Goal: Task Accomplishment & Management: Complete application form

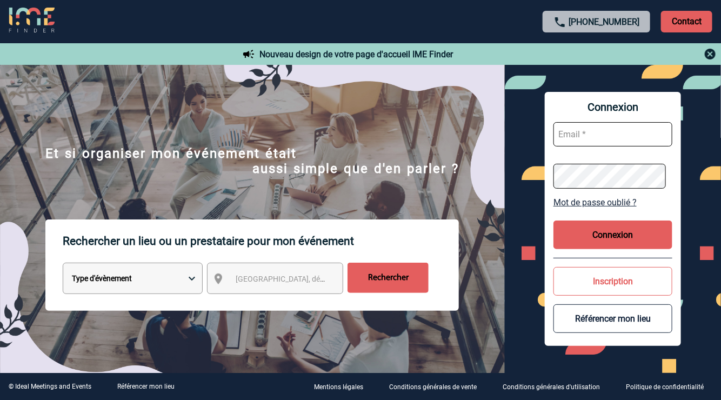
type input "vkalb@ime-groupe.com"
click at [584, 233] on button "Connexion" at bounding box center [612, 235] width 119 height 29
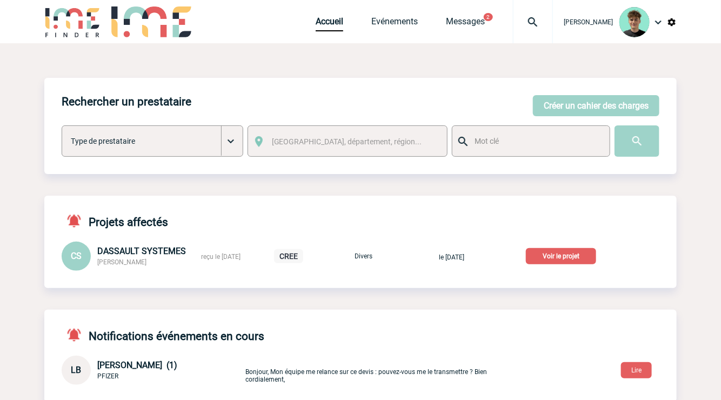
click at [571, 257] on p "Voir le projet" at bounding box center [561, 256] width 70 height 16
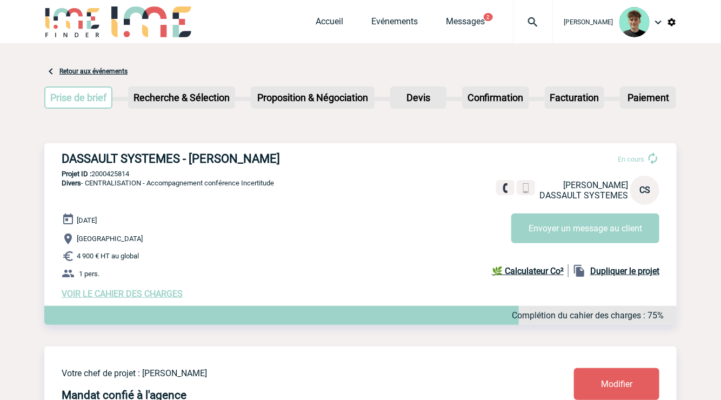
click at [254, 156] on h3 "DASSAULT SYSTEMES - Carole SIVANTHONG" at bounding box center [224, 159] width 324 height 14
drag, startPoint x: 254, startPoint y: 156, endPoint x: 104, endPoint y: 154, distance: 150.3
click at [104, 154] on h3 "DASSAULT SYSTEMES - Carole SIVANTHONG" at bounding box center [224, 159] width 324 height 14
copy h3 "DASSAULT SYSTEMES - Carole SIVANTHONG"
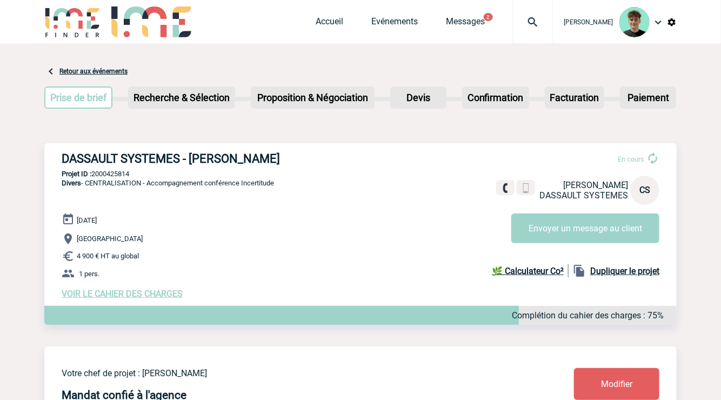
click at [102, 169] on div "DASSAULT SYSTEMES - Carole SIVANTHONG En cours Carole SIVANTHONG DASSAULT SYSTE…" at bounding box center [360, 225] width 632 height 164
copy p "2000425814"
click at [331, 26] on link "Accueil" at bounding box center [330, 23] width 28 height 15
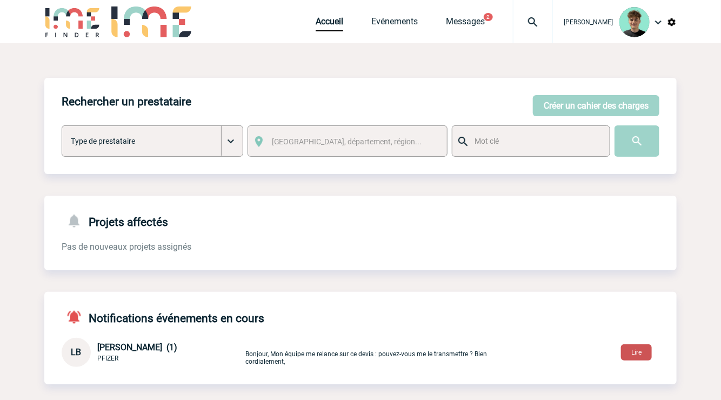
click at [623, 348] on button "Lire" at bounding box center [636, 352] width 31 height 16
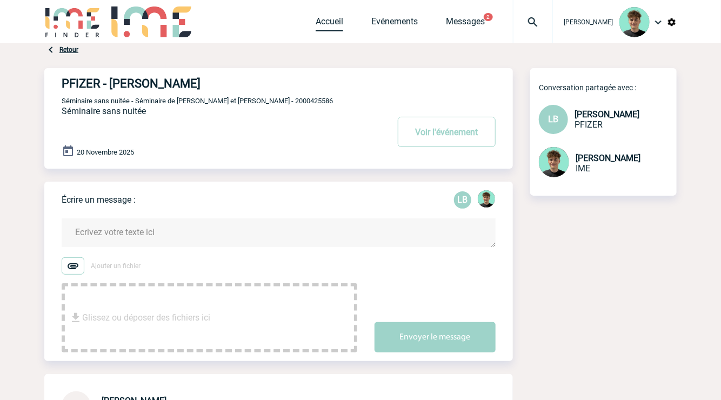
drag, startPoint x: 336, startPoint y: 22, endPoint x: 343, endPoint y: 39, distance: 18.9
click at [336, 23] on link "Accueil" at bounding box center [330, 23] width 28 height 15
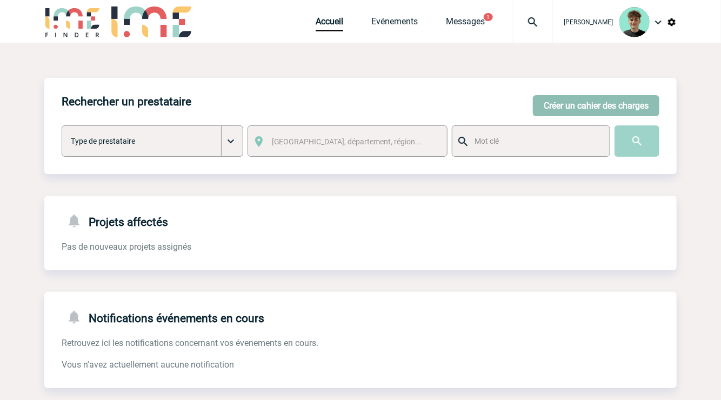
click at [592, 101] on button "Créer un cahier des charges" at bounding box center [596, 105] width 126 height 21
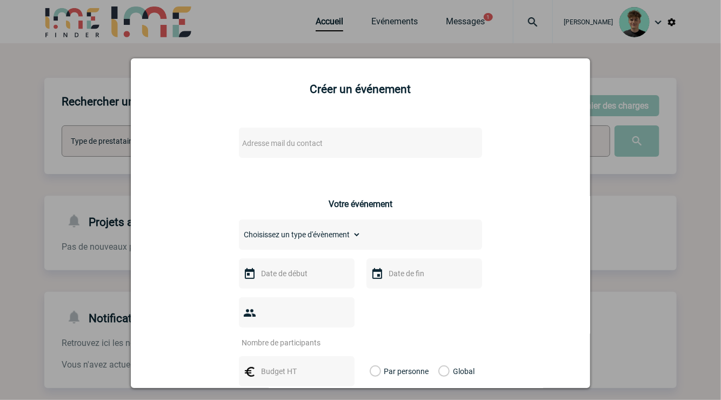
click at [301, 154] on div "Adresse mail du contact" at bounding box center [360, 143] width 243 height 30
click at [303, 148] on span "Adresse mail du contact" at bounding box center [282, 143] width 81 height 9
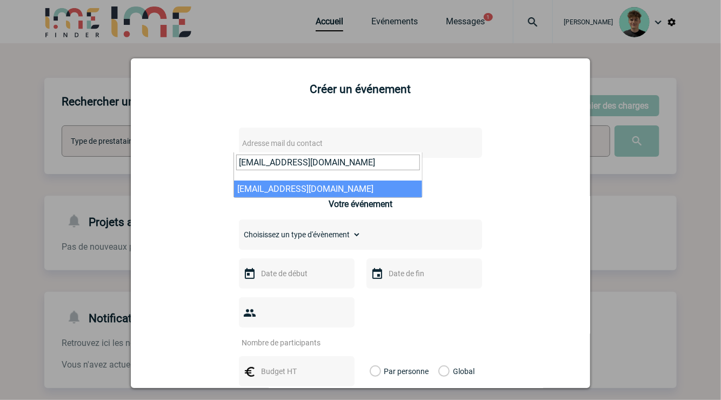
type input "Camille.DECOSTER@3ds.com"
select select "133079"
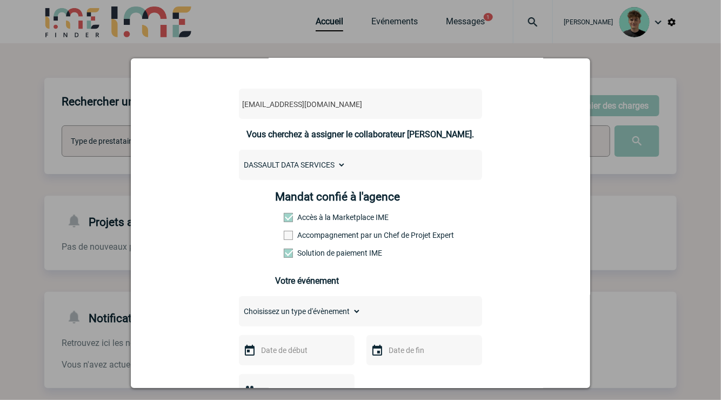
scroll to position [60, 0]
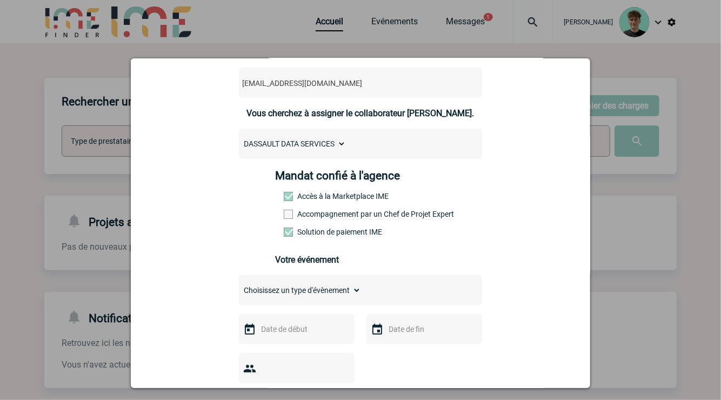
click at [336, 150] on select "DASSAULT DATA SERVICES" at bounding box center [292, 143] width 107 height 15
click at [336, 144] on select "DASSAULT DATA SERVICES" at bounding box center [292, 143] width 107 height 15
click at [333, 142] on select "DASSAULT DATA SERVICES" at bounding box center [292, 143] width 107 height 15
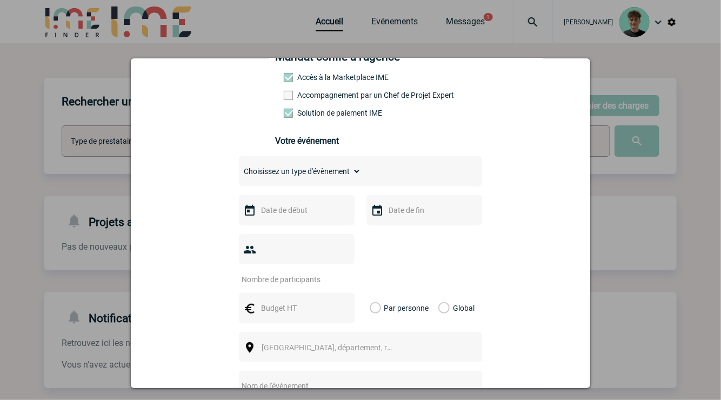
scroll to position [180, 0]
click at [316, 178] on select "Choisissez un type d'évènement Séminaire avec nuitée Séminaire sans nuitée Repa…" at bounding box center [300, 170] width 122 height 15
select select "3"
click at [239, 170] on select "Choisissez un type d'évènement Séminaire avec nuitée Séminaire sans nuitée Repa…" at bounding box center [300, 170] width 122 height 15
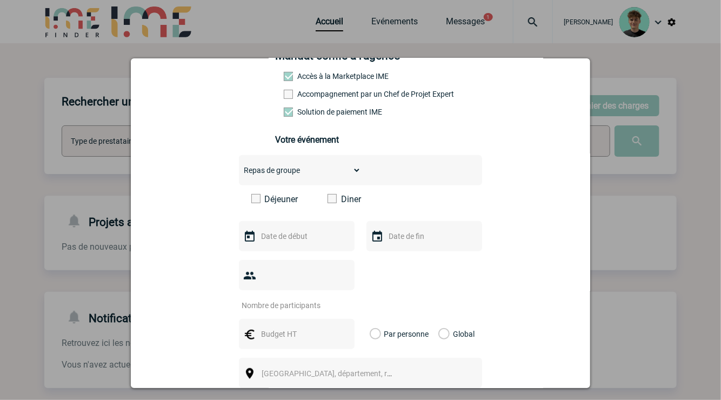
click at [328, 202] on span at bounding box center [332, 198] width 9 height 9
click at [0, 0] on input "Diner" at bounding box center [0, 0] width 0 height 0
click at [296, 243] on input "text" at bounding box center [295, 236] width 75 height 14
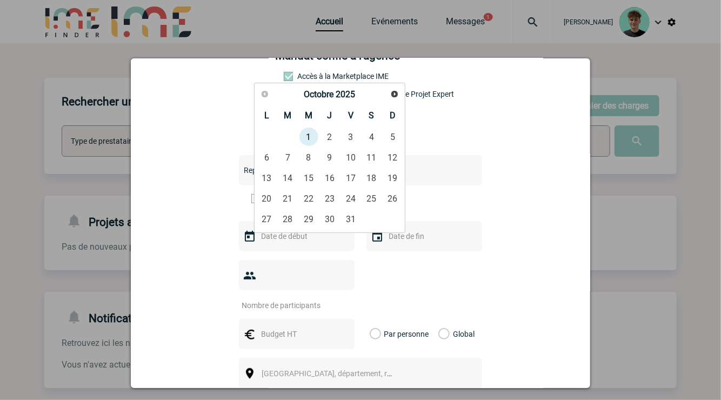
click at [286, 241] on input "text" at bounding box center [295, 236] width 75 height 14
click at [284, 156] on link "7" at bounding box center [288, 157] width 20 height 19
type input "07-10-2025"
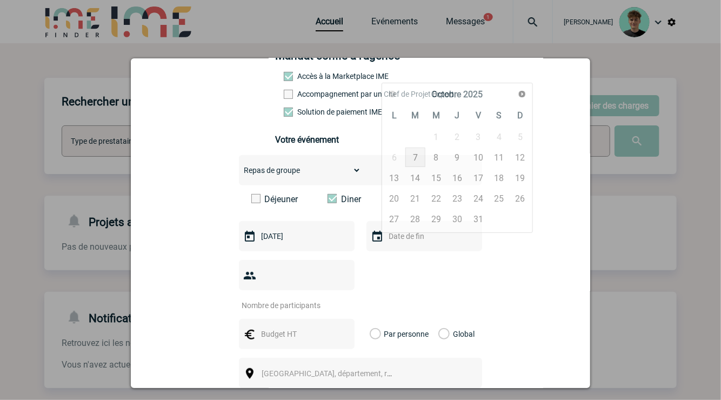
click at [407, 243] on input "text" at bounding box center [423, 236] width 75 height 14
click at [417, 157] on link "7" at bounding box center [415, 157] width 20 height 19
type input "07-10-2025"
click at [299, 298] on input "number" at bounding box center [290, 305] width 102 height 14
click at [289, 298] on input "number" at bounding box center [290, 305] width 102 height 14
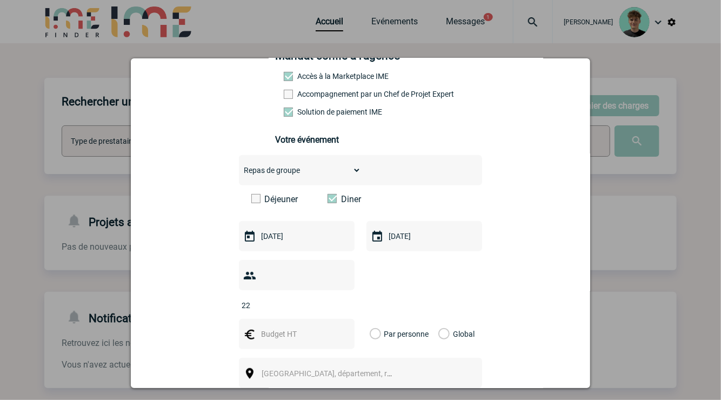
type input "22"
click at [317, 327] on input "text" at bounding box center [295, 334] width 75 height 14
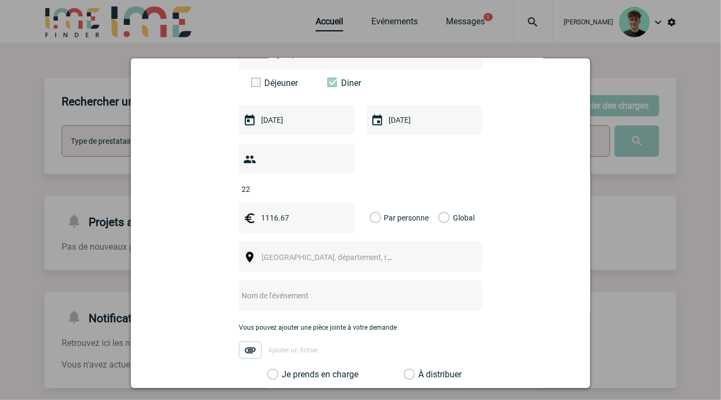
scroll to position [300, 0]
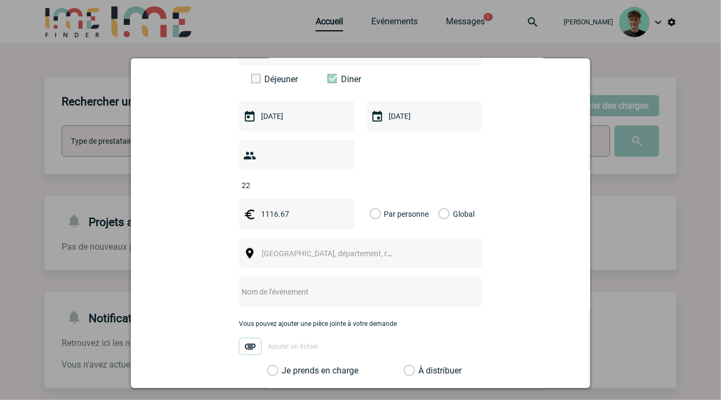
type input "1116.67"
click at [438, 200] on label "Global" at bounding box center [441, 214] width 7 height 30
click at [0, 0] on input "Global" at bounding box center [0, 0] width 0 height 0
click at [398, 249] on body "Victor KALB Accueil Evénements" at bounding box center [360, 276] width 721 height 552
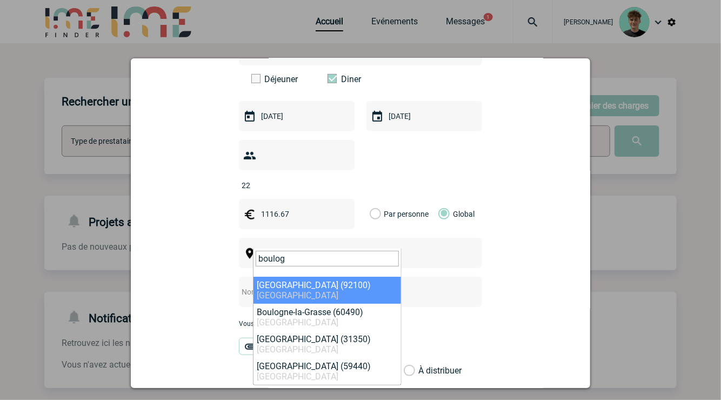
type input "boulog"
select select "30"
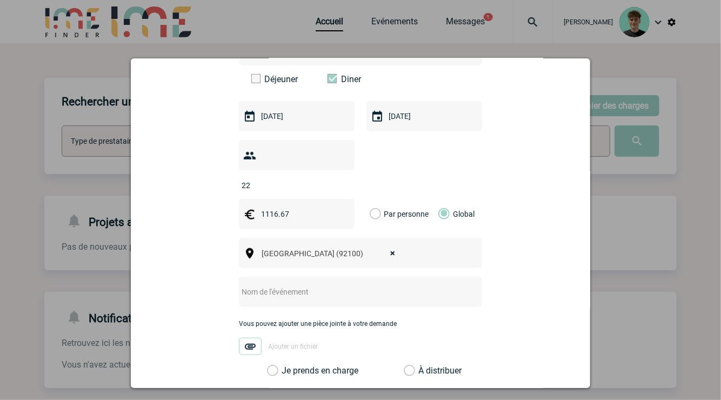
click at [319, 285] on input "text" at bounding box center [346, 292] width 215 height 14
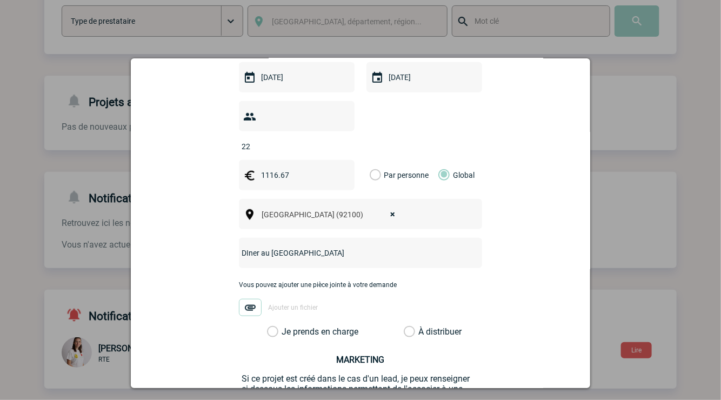
scroll to position [360, 0]
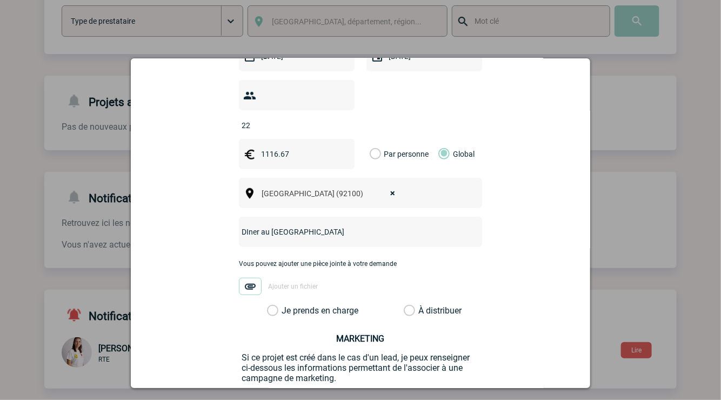
type input "DIner au River café"
click at [285, 305] on label "Je prends en charge" at bounding box center [276, 310] width 18 height 11
click at [0, 0] on input "Je prends en charge" at bounding box center [0, 0] width 0 height 0
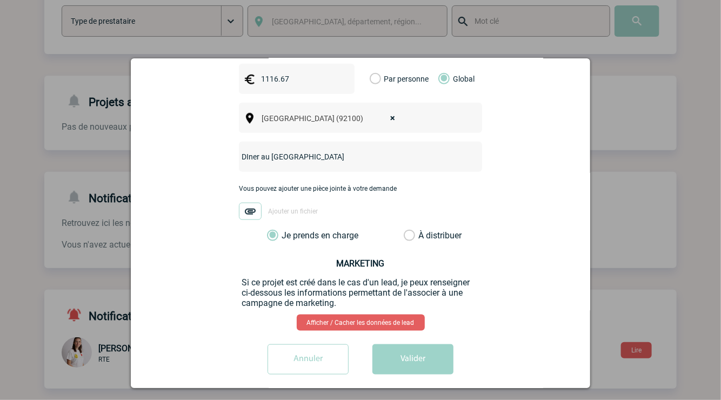
scroll to position [438, 0]
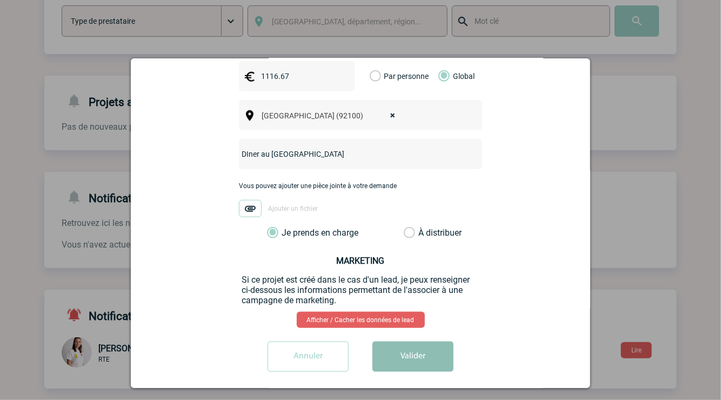
click at [411, 347] on button "Valider" at bounding box center [412, 357] width 81 height 30
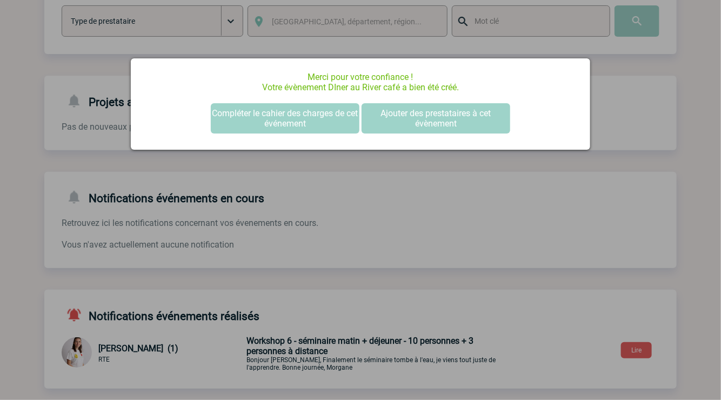
drag, startPoint x: 379, startPoint y: 192, endPoint x: 387, endPoint y: 186, distance: 9.3
click at [381, 191] on div at bounding box center [360, 200] width 721 height 400
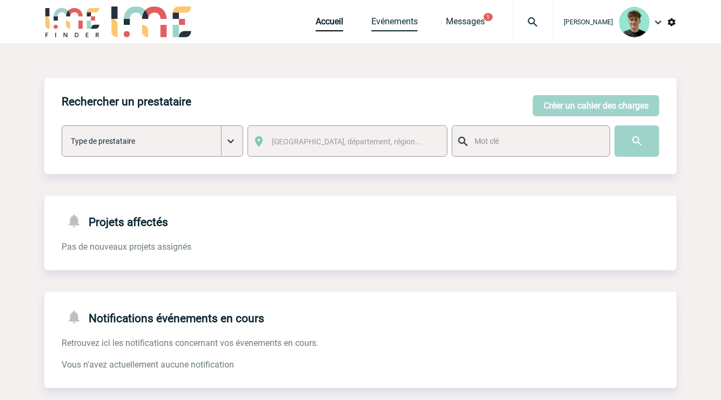
click at [411, 18] on link "Evénements" at bounding box center [394, 23] width 46 height 15
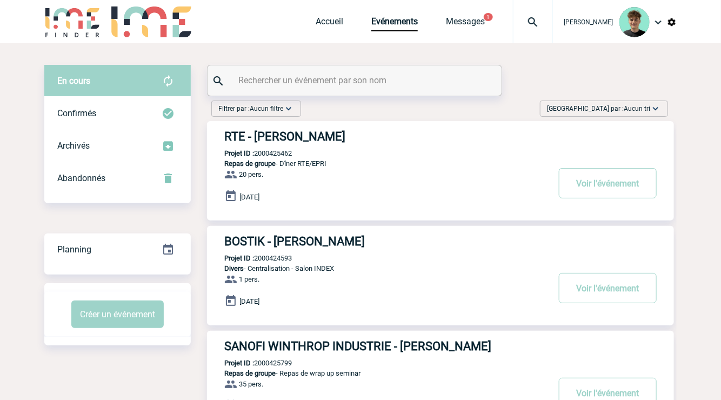
click at [644, 111] on span "Aucun tri" at bounding box center [637, 109] width 26 height 8
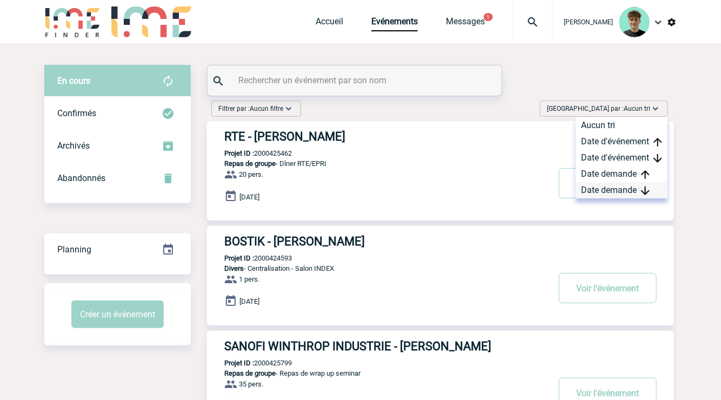
click at [624, 191] on div "Date demande" at bounding box center [622, 190] width 92 height 16
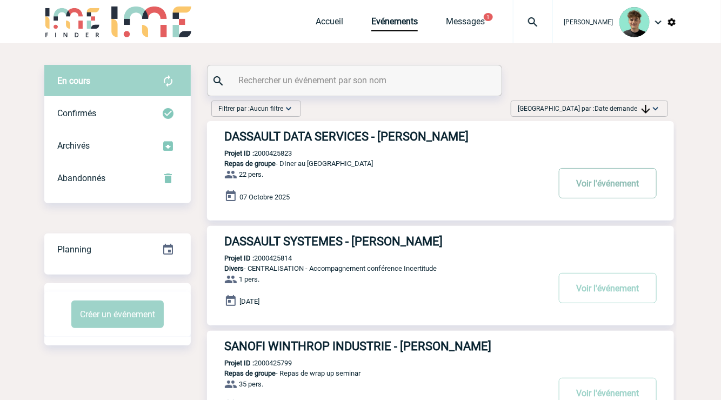
click at [609, 190] on button "Voir l'événement" at bounding box center [608, 183] width 98 height 30
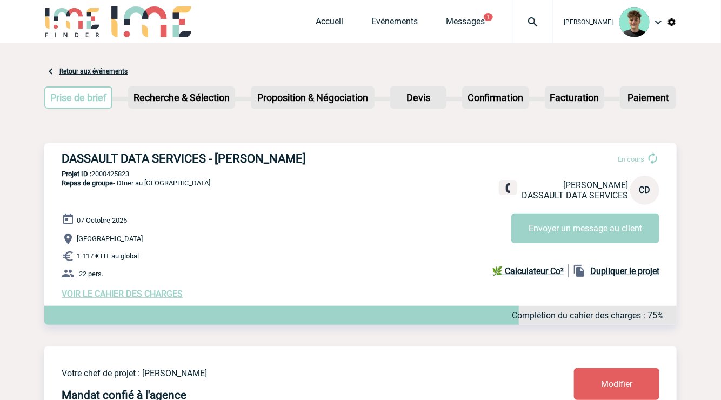
click at [110, 171] on p "Projet ID : 2000425823" at bounding box center [360, 174] width 632 height 8
copy p "2000425823"
click at [95, 155] on h3 "DASSAULT DATA SERVICES - Camille DECOSTER" at bounding box center [224, 159] width 324 height 14
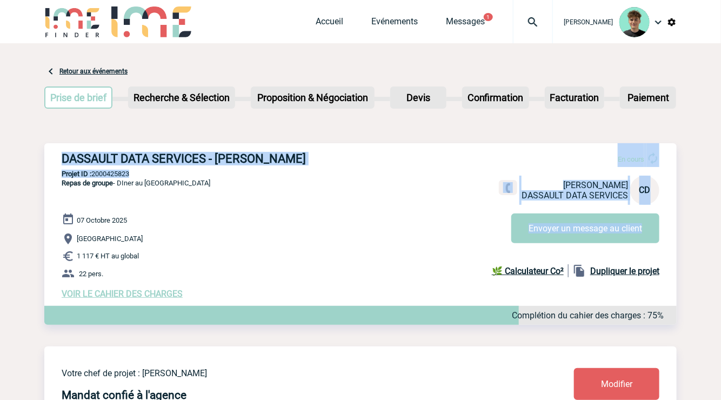
copy div "DASSAULT DATA SERVICES - Camille DECOSTER En cours Camille DECOSTER DASSAULT DA…"
drag, startPoint x: 95, startPoint y: 155, endPoint x: 489, endPoint y: 176, distance: 394.0
click at [291, 168] on div "DASSAULT DATA SERVICES - Camille DECOSTER En cours Camille DECOSTER DASSAULT DA…" at bounding box center [360, 225] width 632 height 164
click at [301, 156] on h3 "DASSAULT DATA SERVICES - Camille DECOSTER" at bounding box center [224, 159] width 324 height 14
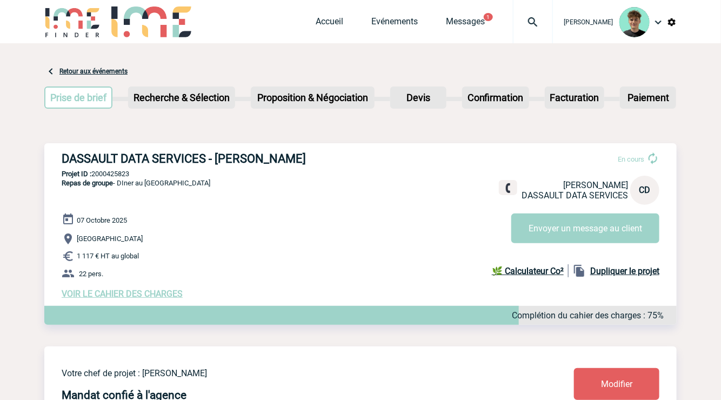
drag, startPoint x: 301, startPoint y: 156, endPoint x: 83, endPoint y: 159, distance: 217.8
click at [83, 159] on h3 "DASSAULT DATA SERVICES - Camille DECOSTER" at bounding box center [224, 159] width 324 height 14
click at [105, 170] on div "DASSAULT DATA SERVICES - Camille DECOSTER En cours Camille DECOSTER DASSAULT DA…" at bounding box center [360, 225] width 632 height 164
click at [105, 174] on p "Projet ID : 2000425823" at bounding box center [360, 174] width 632 height 8
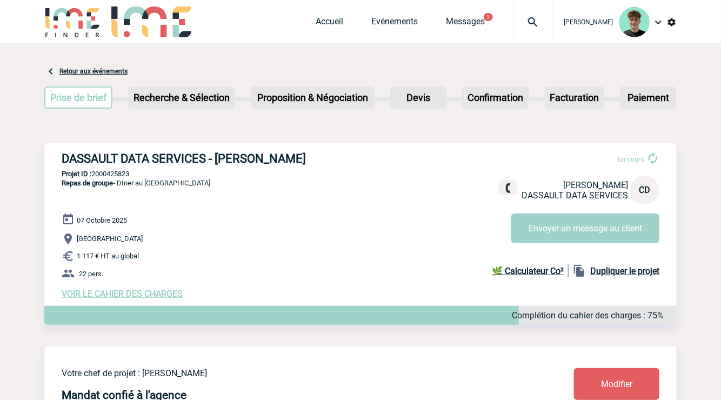
copy p "2000425823"
